Goal: Check status: Check status

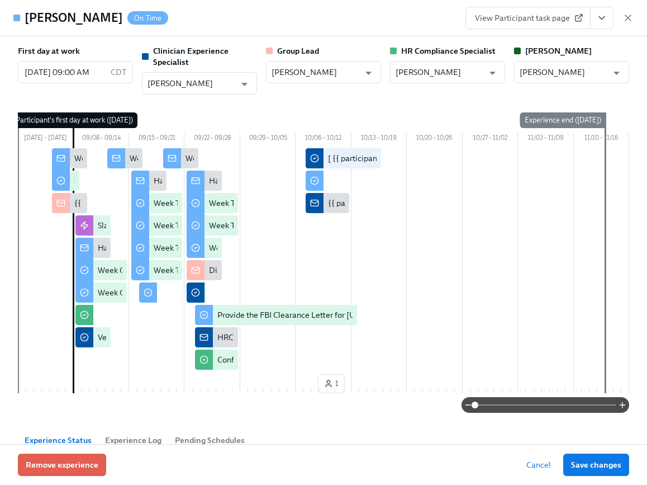
scroll to position [443, 0]
click at [600, 16] on icon "View task page" at bounding box center [601, 17] width 11 height 11
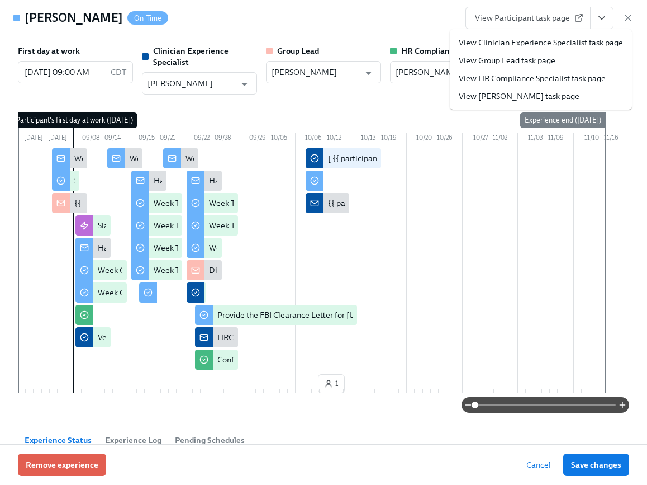
click at [585, 39] on link "View Clinician Experience Specialist task page" at bounding box center [541, 42] width 164 height 11
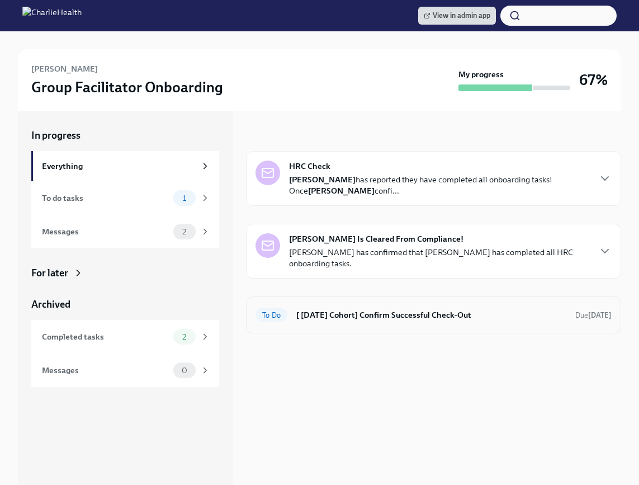
click at [389, 313] on h6 "[ [DATE] Cohort] Confirm Successful Check-Out" at bounding box center [431, 315] width 270 height 12
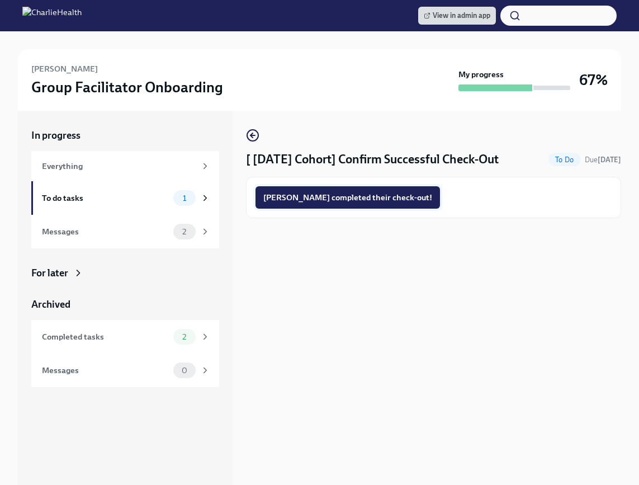
click at [361, 192] on span "[PERSON_NAME] completed their check-out!" at bounding box center [347, 197] width 169 height 11
